Goal: Information Seeking & Learning: Learn about a topic

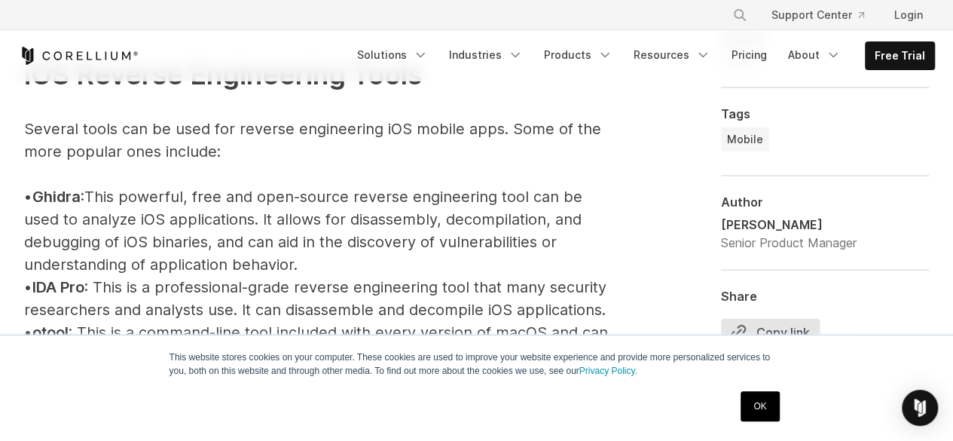
scroll to position [1733, 0]
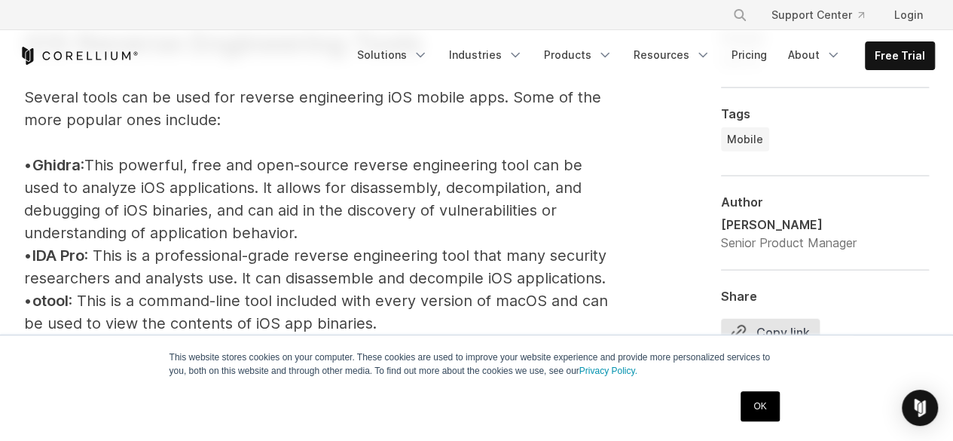
click at [62, 165] on span "Ghidra" at bounding box center [56, 165] width 48 height 18
click at [62, 164] on span "Ghidra" at bounding box center [56, 165] width 48 height 18
click at [63, 162] on span "Ghidra" at bounding box center [56, 165] width 48 height 18
click at [64, 162] on span "Ghidra" at bounding box center [56, 165] width 48 height 18
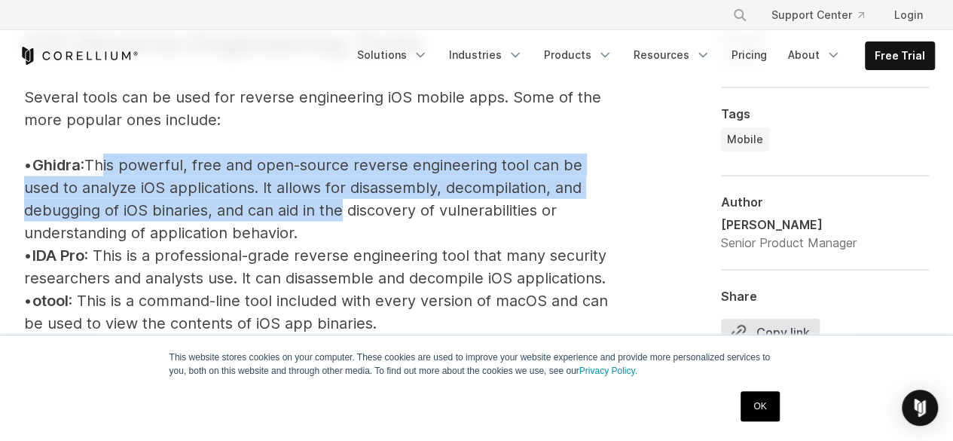
drag, startPoint x: 116, startPoint y: 160, endPoint x: 333, endPoint y: 218, distance: 224.6
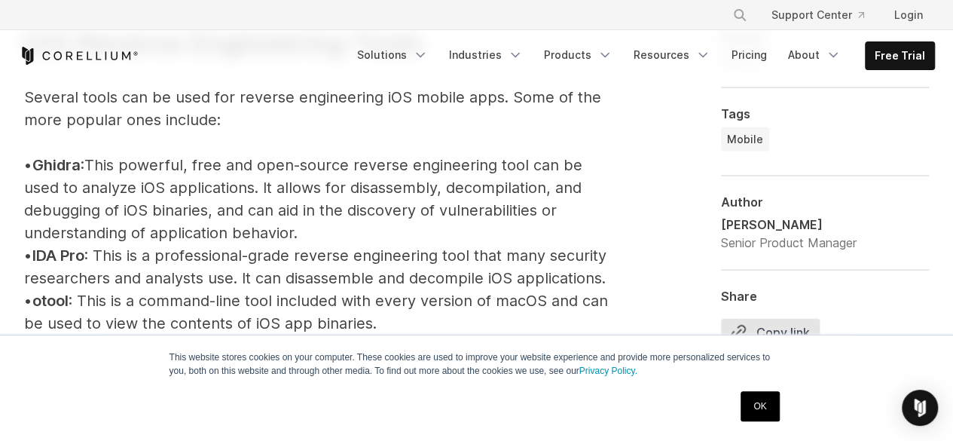
drag, startPoint x: 160, startPoint y: 192, endPoint x: 327, endPoint y: 240, distance: 174.1
drag, startPoint x: 334, startPoint y: 230, endPoint x: 5, endPoint y: 170, distance: 334.0
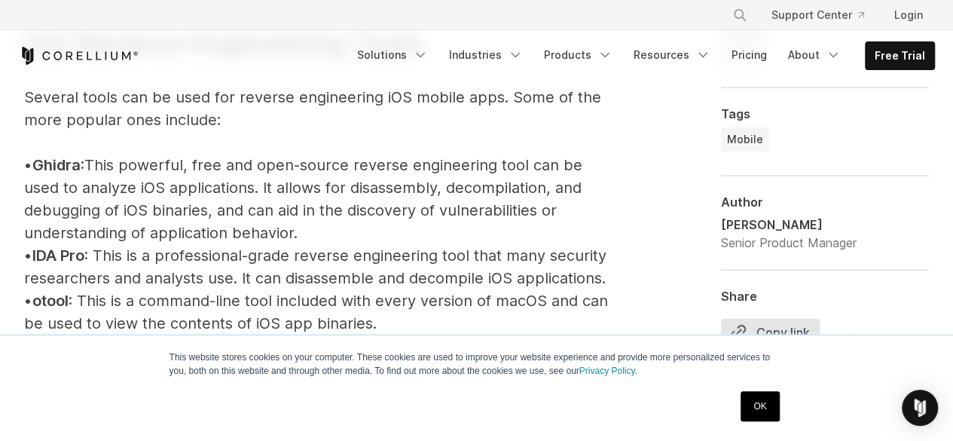
scroll to position [1884, 0]
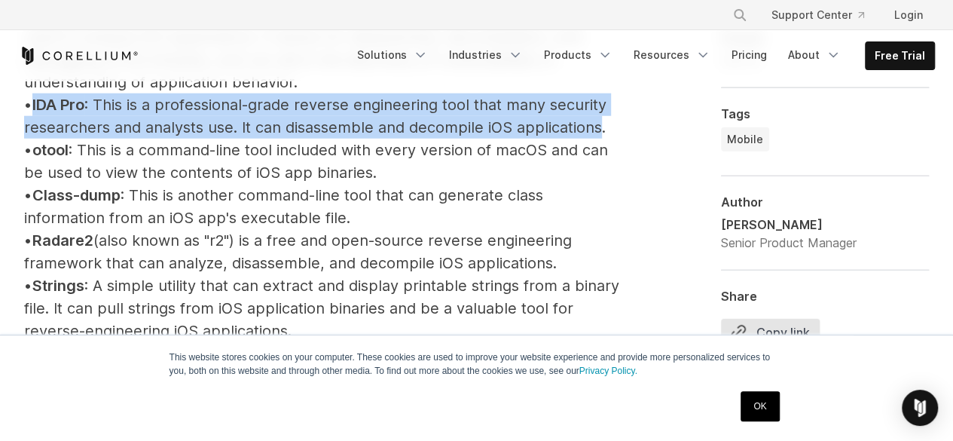
drag, startPoint x: 49, startPoint y: 107, endPoint x: 109, endPoint y: 145, distance: 70.9
click at [109, 145] on p "iOS Reverse Engineering Tools Several tools can be used for reverse engineering…" at bounding box center [321, 331] width 595 height 1008
drag, startPoint x: 68, startPoint y: 182, endPoint x: 467, endPoint y: 191, distance: 399.4
click at [467, 191] on p "iOS Reverse Engineering Tools Several tools can be used for reverse engineering…" at bounding box center [321, 331] width 595 height 1008
click at [466, 191] on p "iOS Reverse Engineering Tools Several tools can be used for reverse engineering…" at bounding box center [321, 331] width 595 height 1008
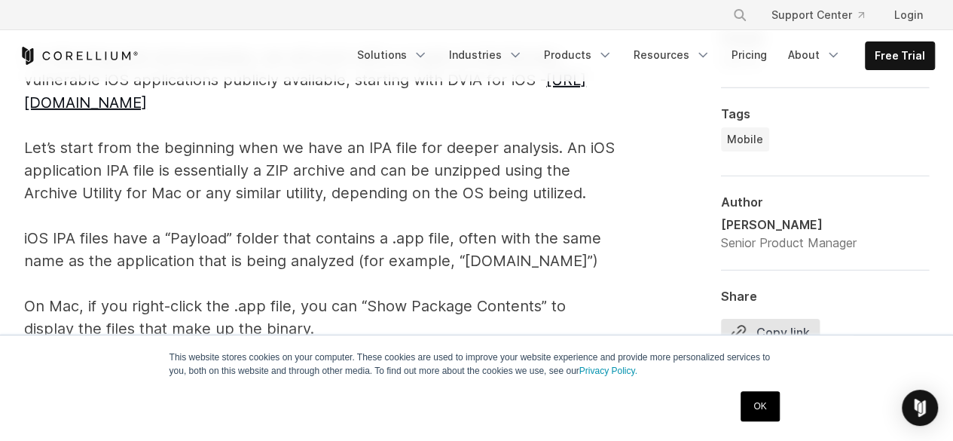
scroll to position [2411, 0]
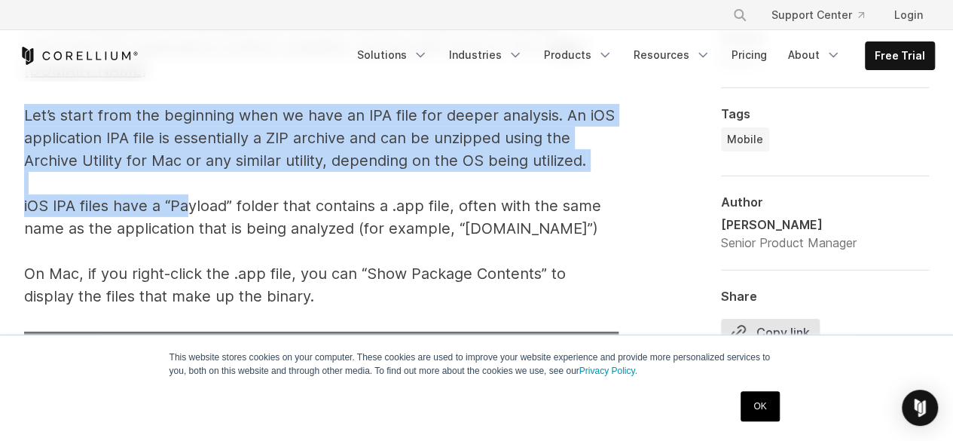
drag, startPoint x: 23, startPoint y: 142, endPoint x: 188, endPoint y: 234, distance: 188.9
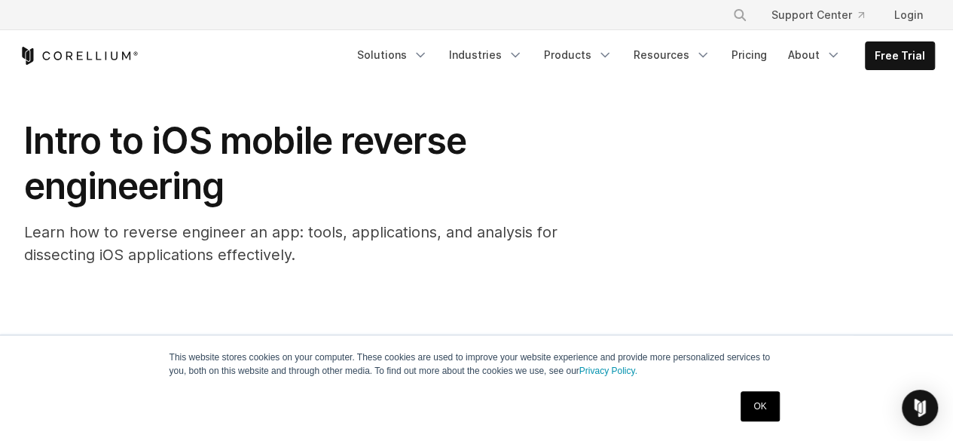
scroll to position [0, 0]
